Goal: Find specific page/section: Find specific page/section

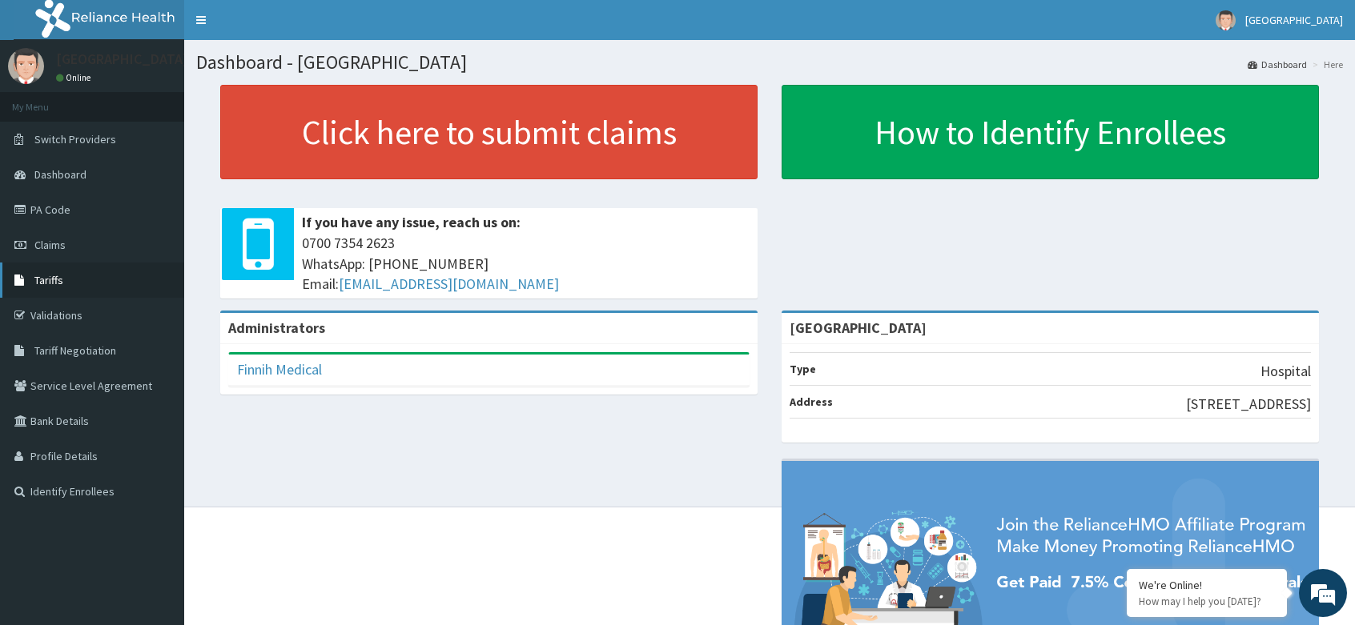
click at [64, 291] on link "Tariffs" at bounding box center [92, 280] width 184 height 35
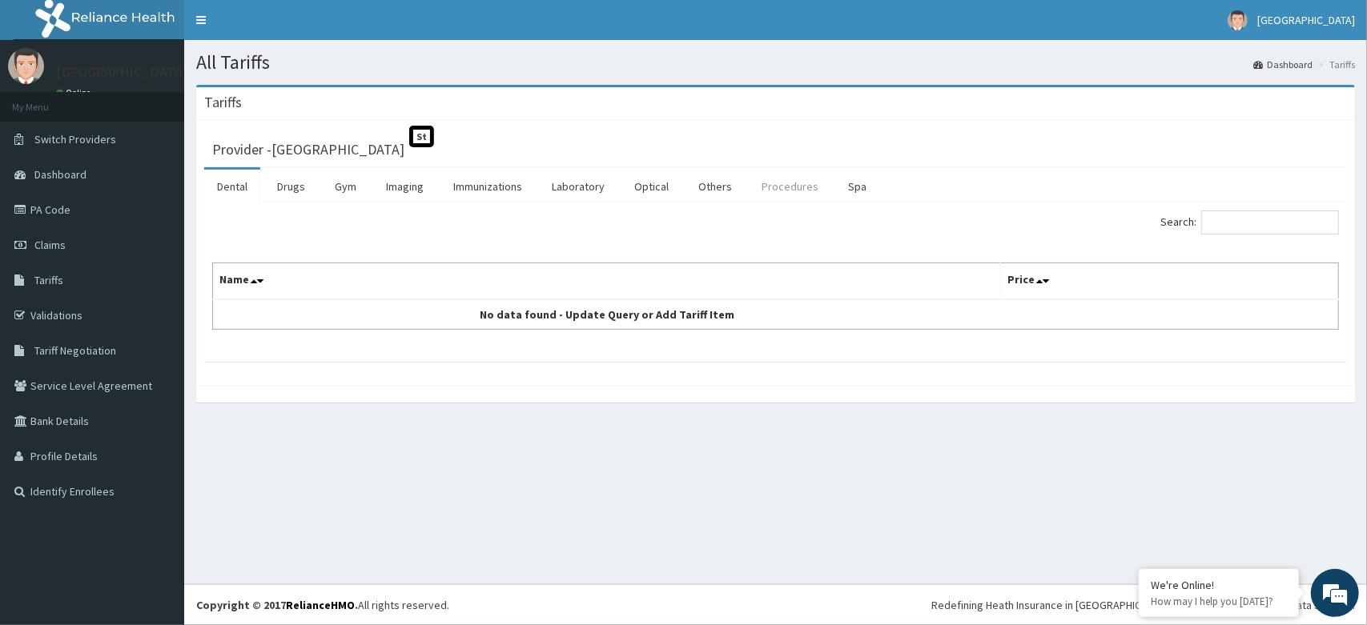
click at [781, 189] on link "Procedures" at bounding box center [790, 187] width 82 height 34
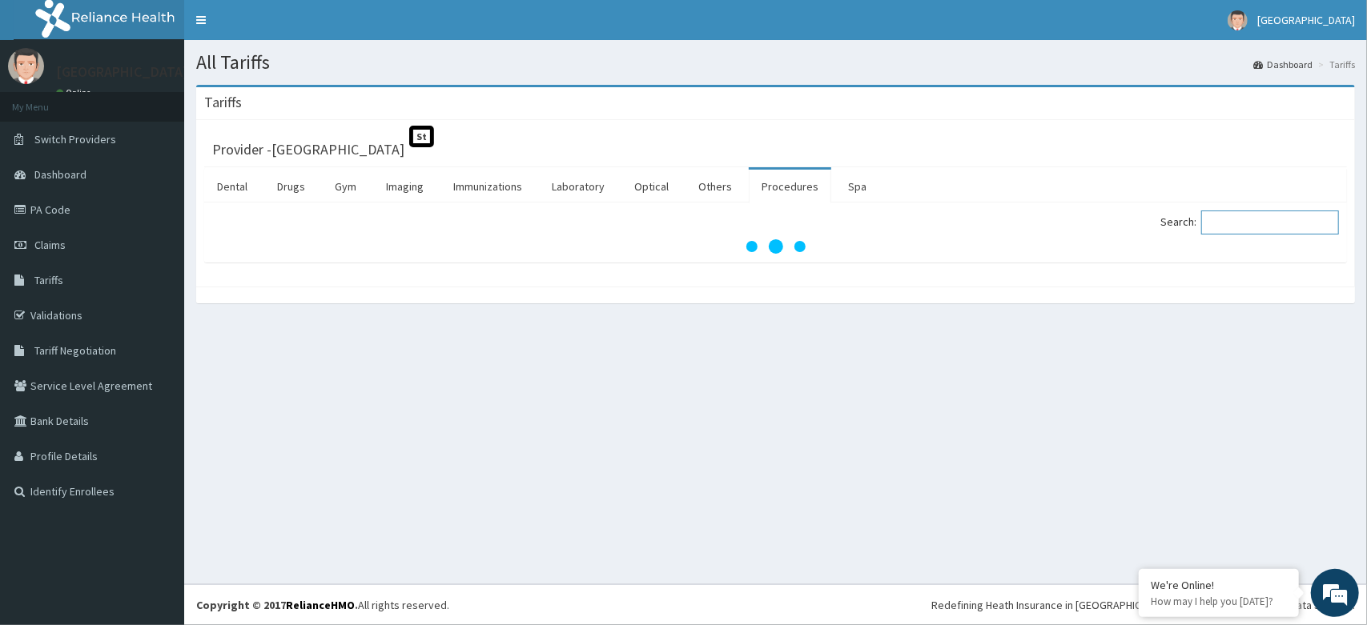
click at [1228, 221] on input "Search:" at bounding box center [1270, 223] width 138 height 24
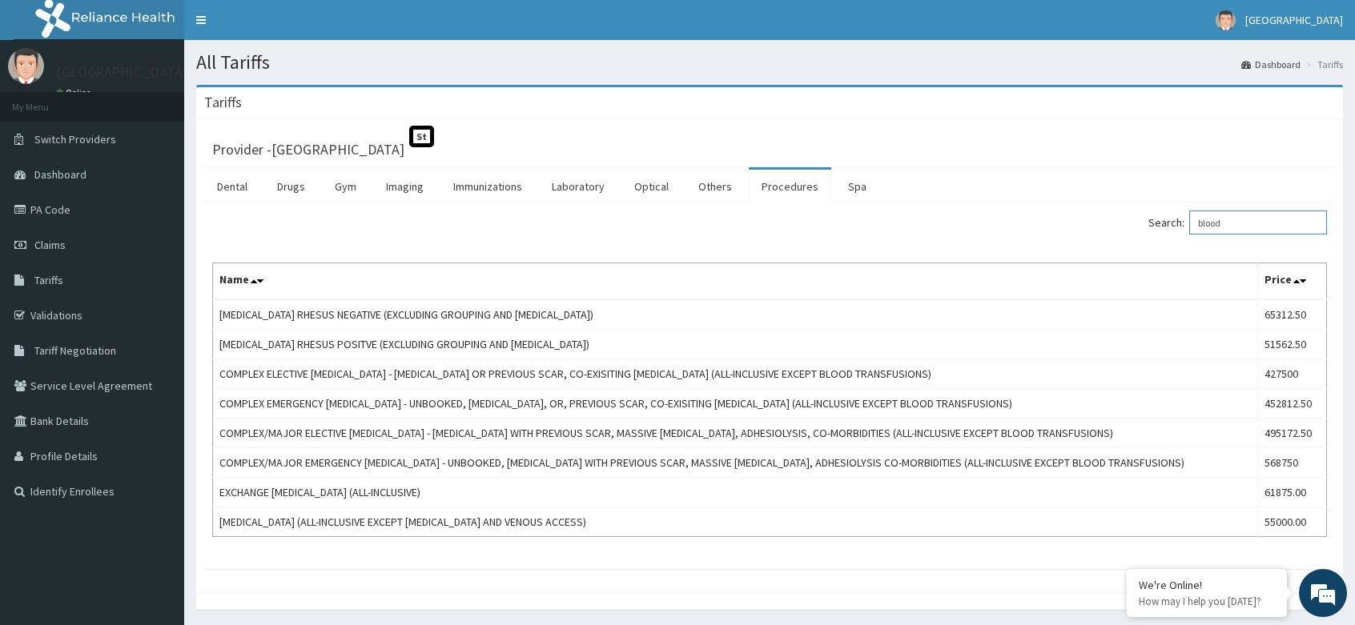
type input "blood"
